Goal: Browse casually: Explore the website without a specific task or goal

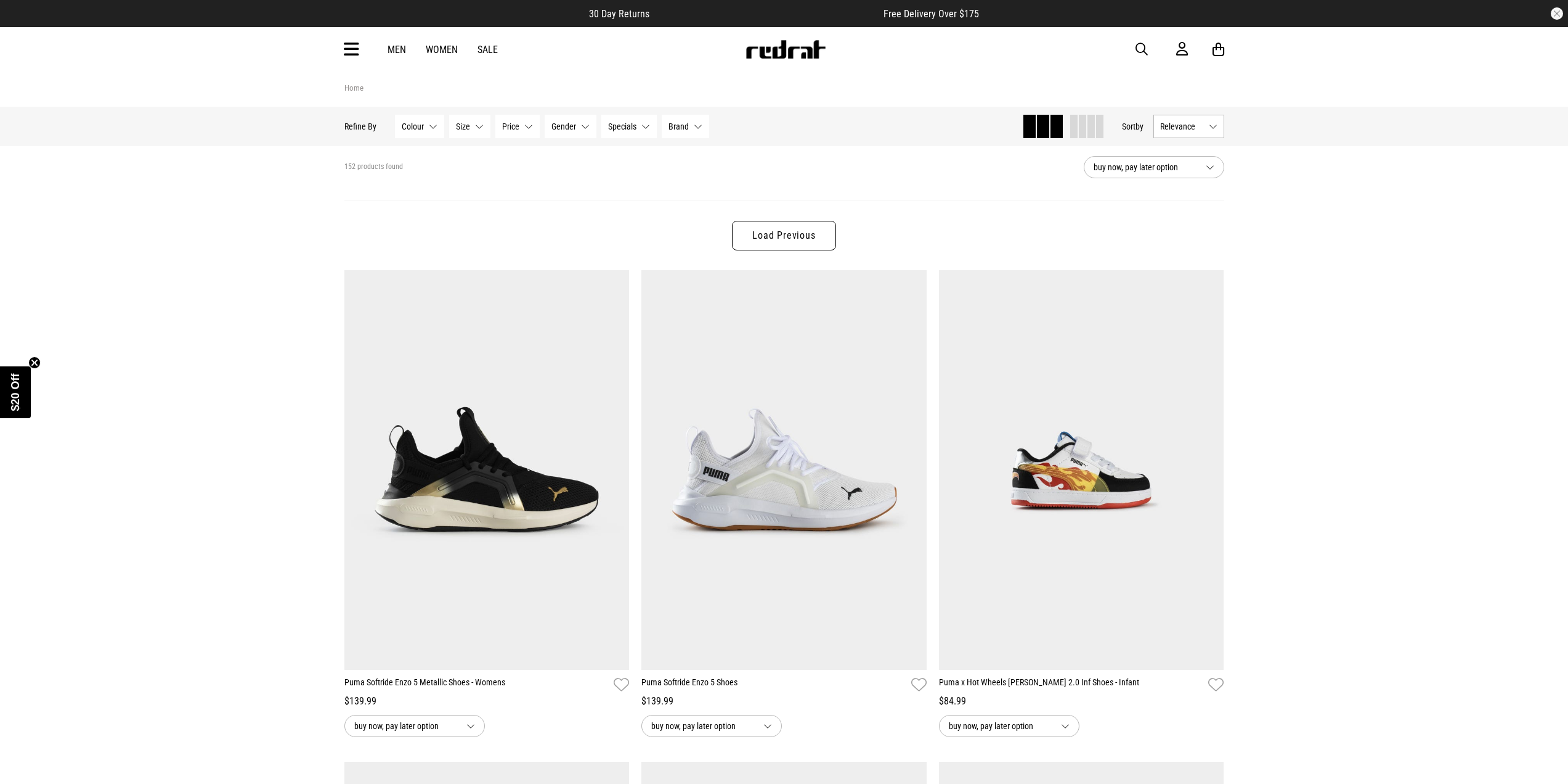
click at [802, 55] on img at bounding box center [785, 49] width 81 height 18
